Goal: Check status: Check status

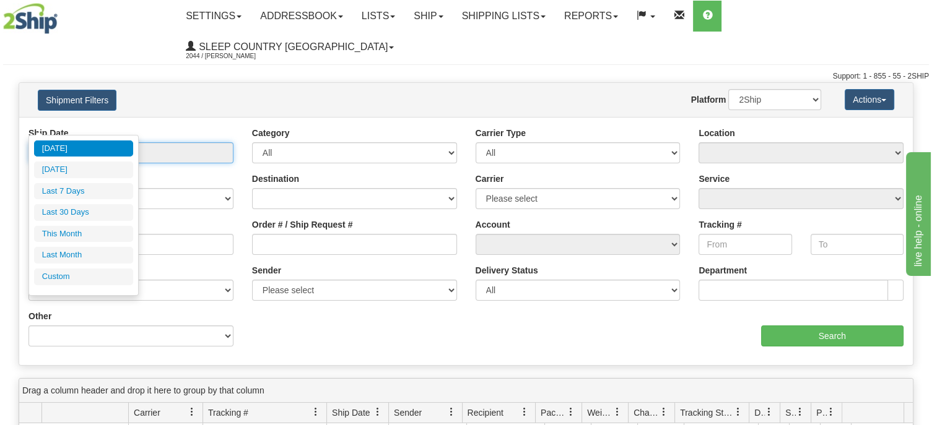
click at [98, 142] on input "From [DATE] To [DATE]" at bounding box center [130, 152] width 205 height 21
type input "[DATE]"
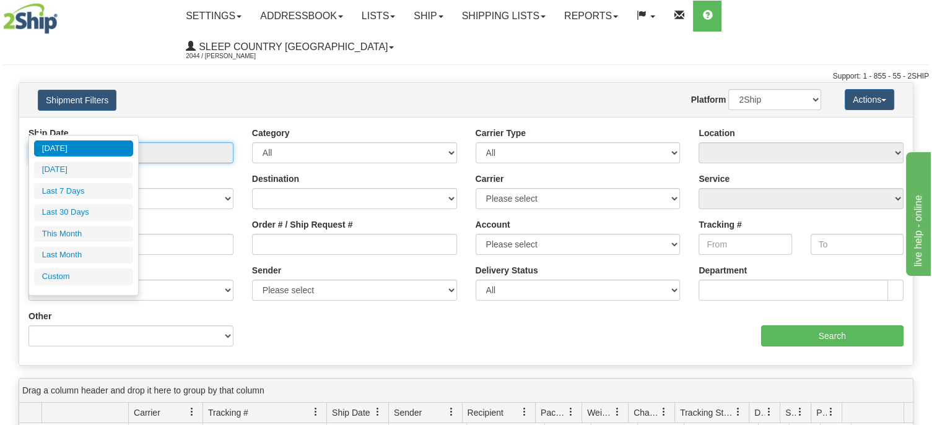
type input "[DATE]"
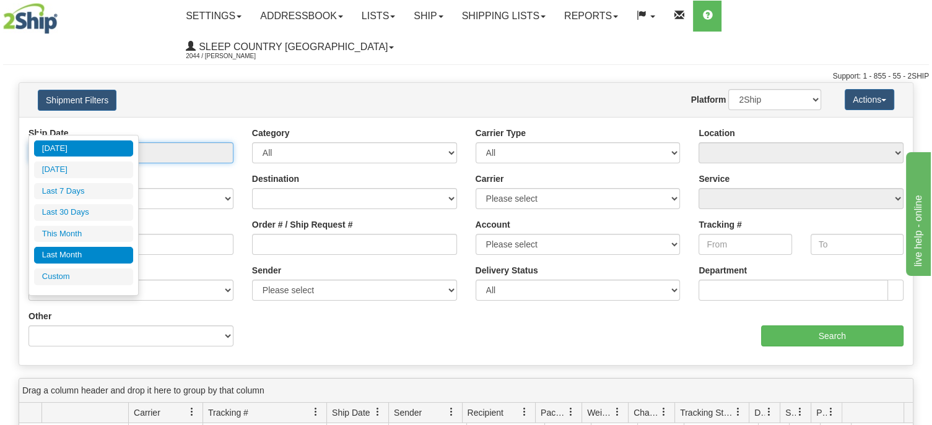
type input "[DATE]"
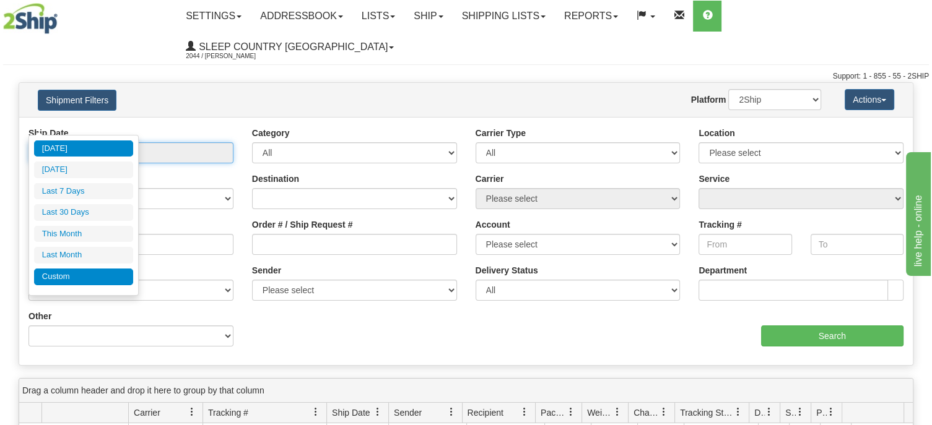
type input "[DATE]"
click at [84, 273] on li "Custom" at bounding box center [83, 277] width 99 height 17
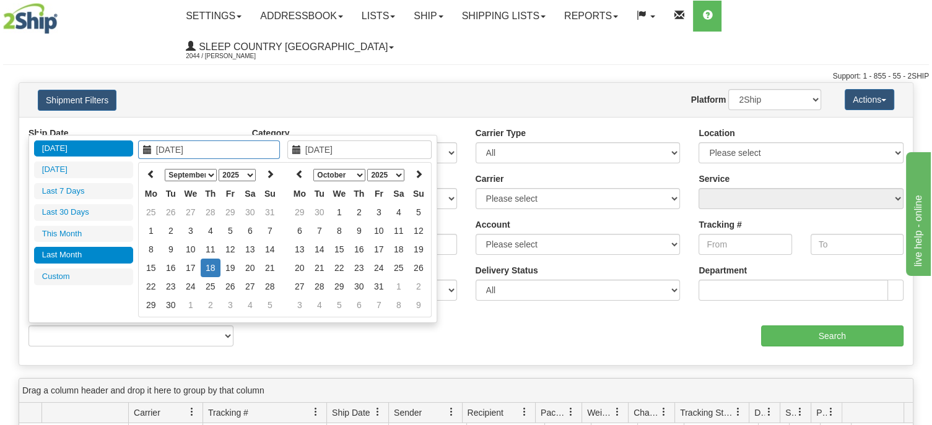
type input "[DATE]"
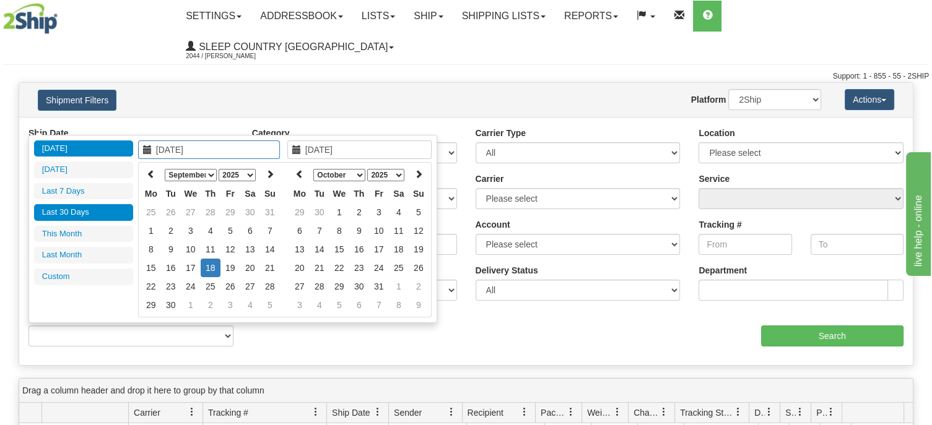
type input "[DATE]"
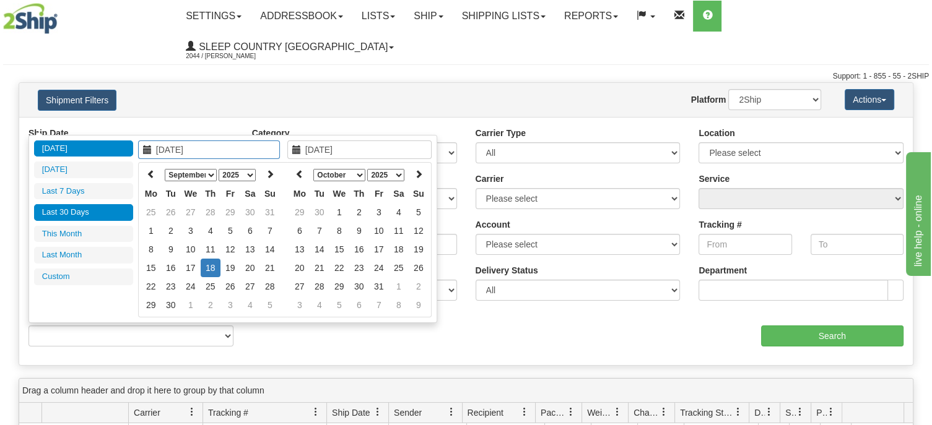
type input "[DATE]"
click at [150, 171] on icon at bounding box center [151, 174] width 9 height 9
type input "[DATE]"
click at [230, 208] on td "1" at bounding box center [230, 212] width 20 height 19
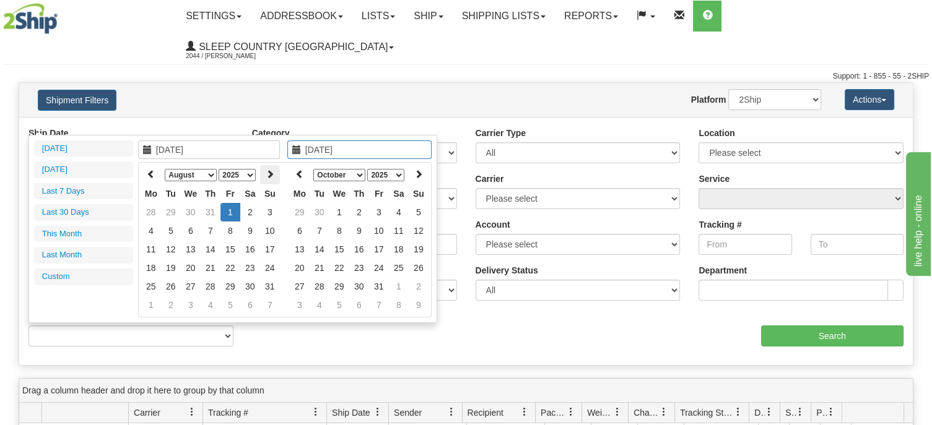
click at [267, 171] on icon at bounding box center [270, 174] width 9 height 9
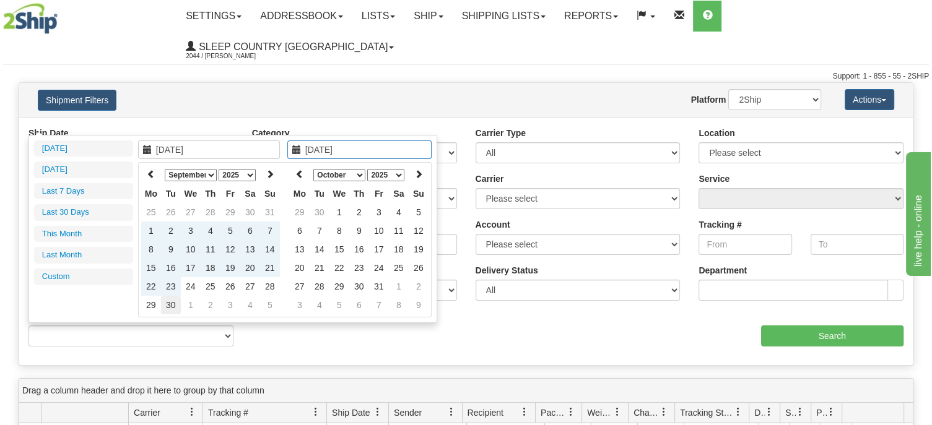
type input "[DATE]"
click at [170, 302] on td "30" at bounding box center [171, 305] width 20 height 19
type input "From [DATE] To [DATE]"
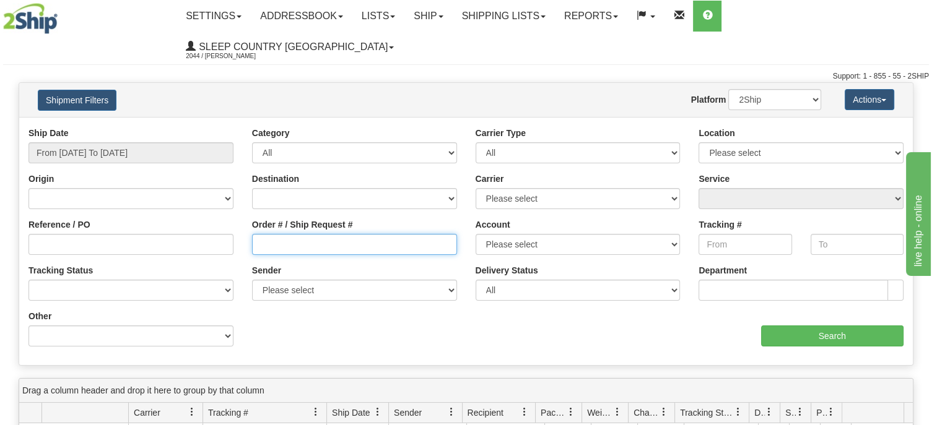
click at [270, 234] on input "Order # / Ship Request #" at bounding box center [354, 244] width 205 height 21
paste input "9002H939376"
type input "9002H939376"
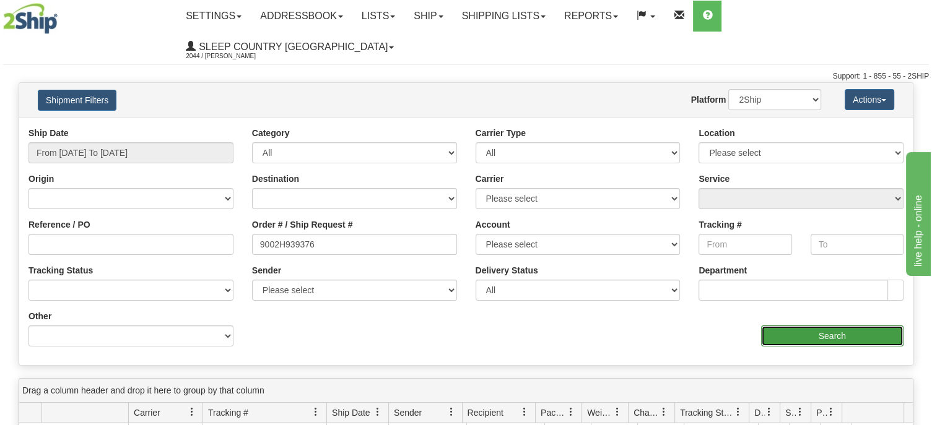
click at [848, 326] on input "Search" at bounding box center [832, 336] width 143 height 21
